Goal: Transaction & Acquisition: Purchase product/service

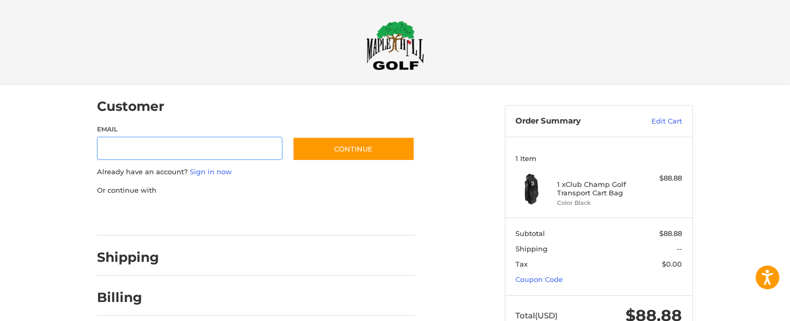
scroll to position [20, 0]
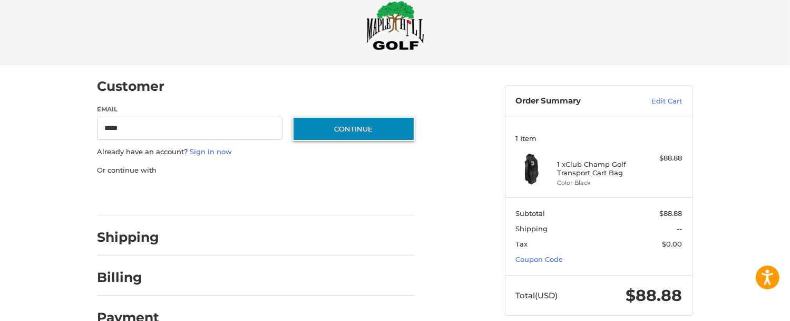
click at [369, 123] on button "Continue" at bounding box center [354, 129] width 122 height 24
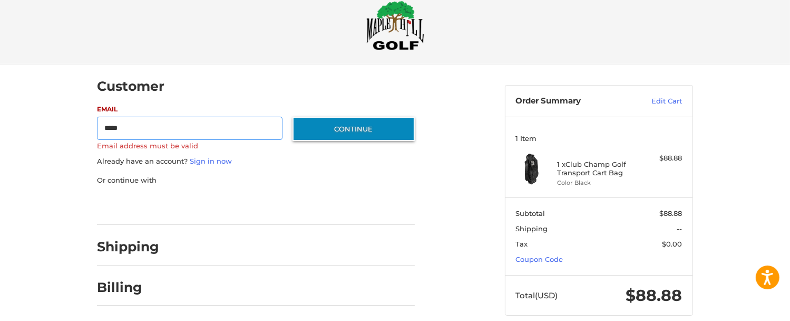
scroll to position [0, 0]
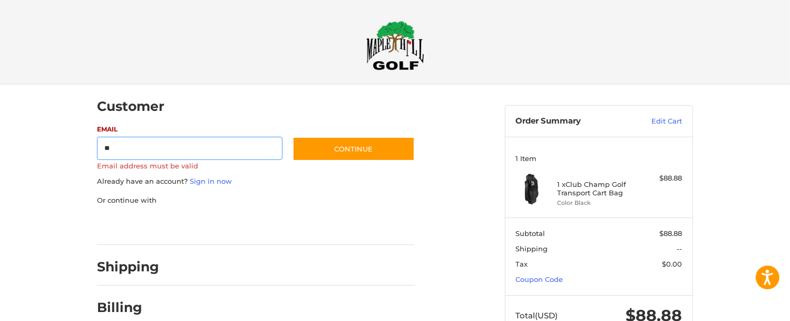
type input "*"
type input "**********"
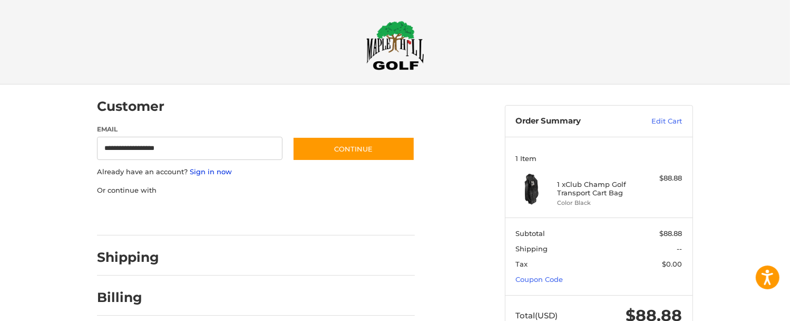
click at [219, 173] on link "Sign in now" at bounding box center [211, 171] width 42 height 8
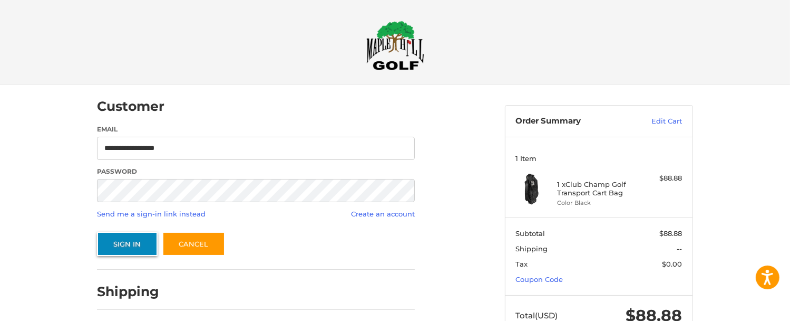
click at [138, 249] on button "Sign In" at bounding box center [127, 243] width 61 height 24
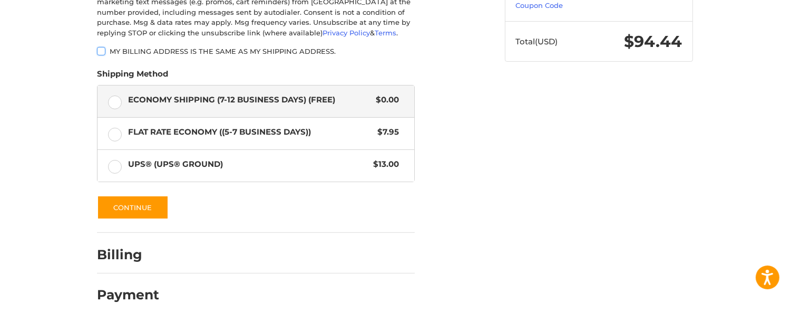
scroll to position [274, 0]
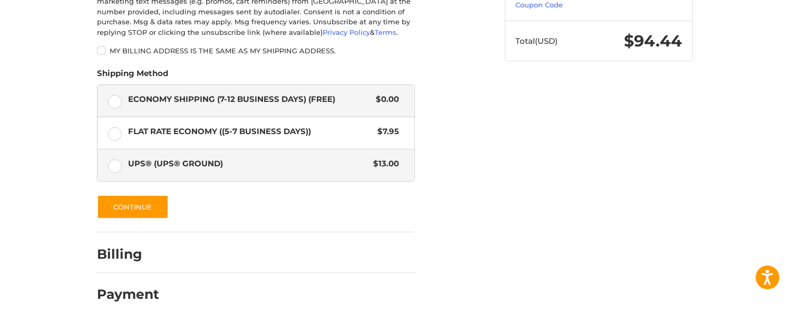
click at [116, 167] on label "UPS® (UPS® Ground) $13.00" at bounding box center [256, 165] width 317 height 32
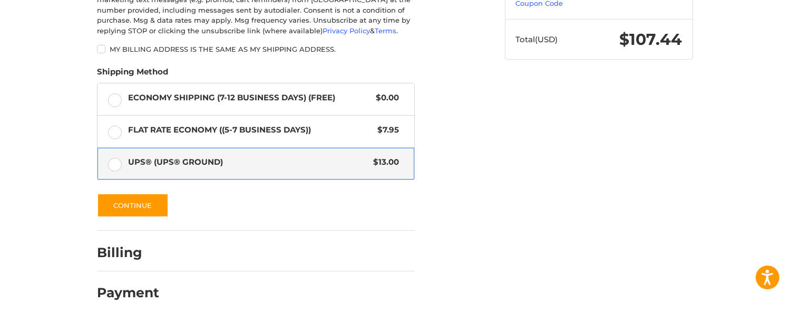
scroll to position [252, 0]
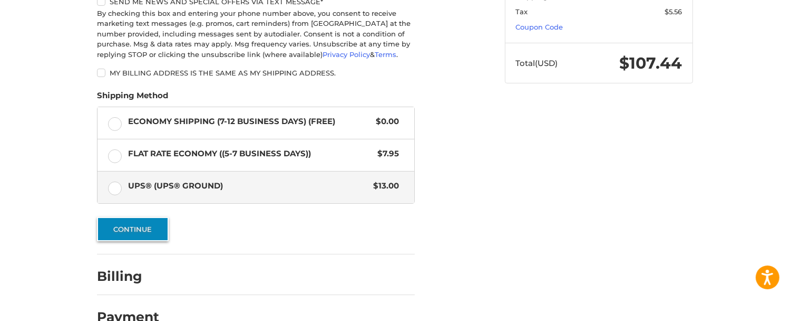
click at [148, 234] on button "Continue" at bounding box center [133, 229] width 72 height 24
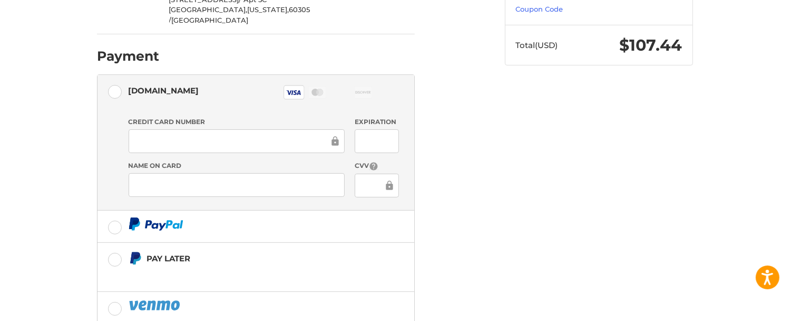
scroll to position [318, 0]
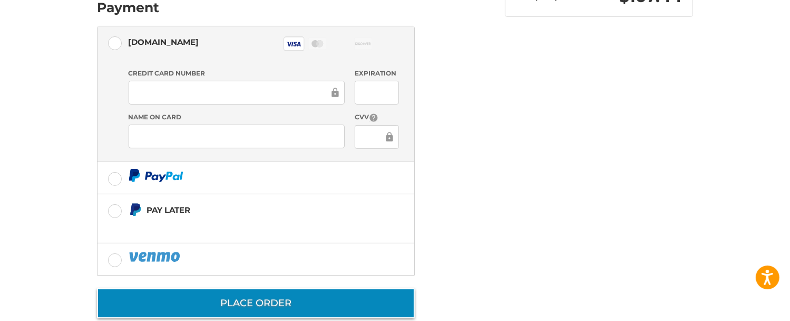
click at [275, 288] on button "Place Order" at bounding box center [256, 303] width 318 height 30
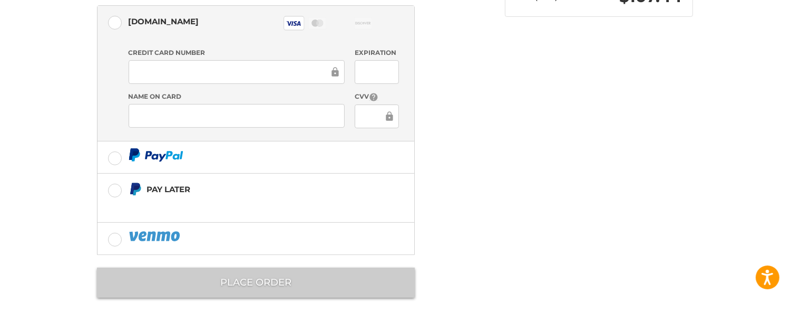
scroll to position [57, 0]
